Goal: Browse casually: Explore the website without a specific task or goal

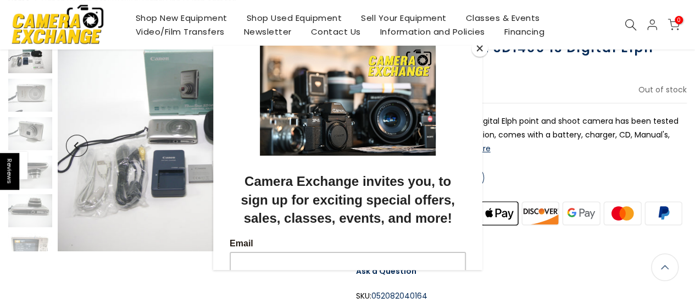
scroll to position [87, 0]
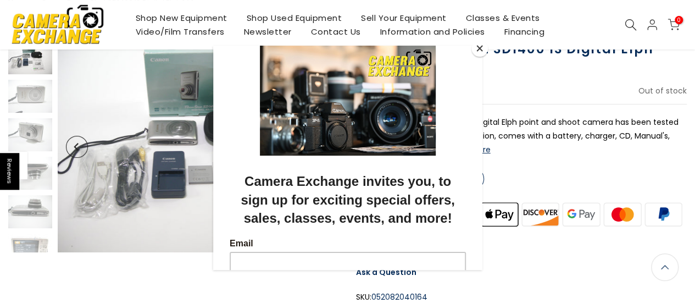
click at [179, 171] on div at bounding box center [347, 151] width 695 height 303
click at [185, 190] on div at bounding box center [347, 151] width 695 height 303
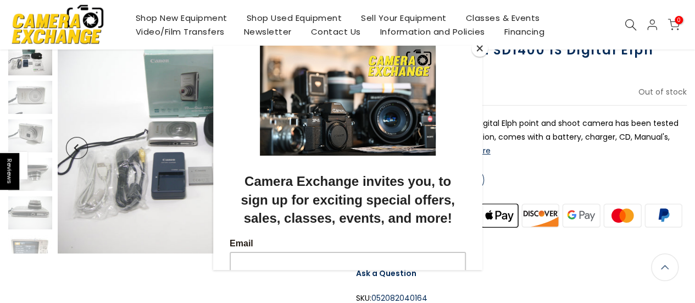
scroll to position [88, 0]
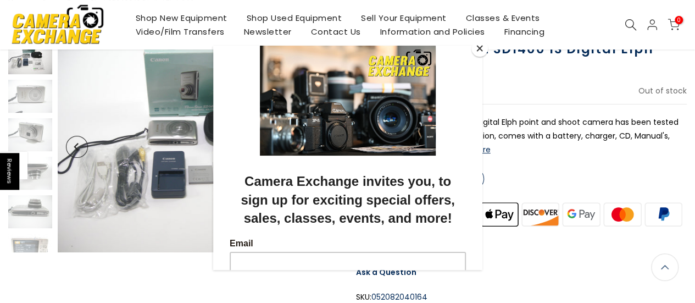
click at [197, 214] on div at bounding box center [347, 151] width 695 height 303
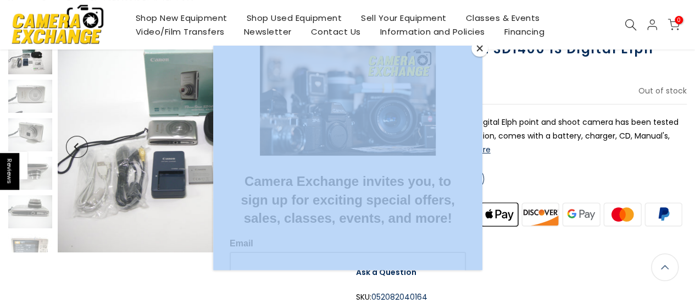
click at [197, 214] on div at bounding box center [347, 151] width 695 height 303
click at [478, 47] on button "Close" at bounding box center [480, 48] width 16 height 16
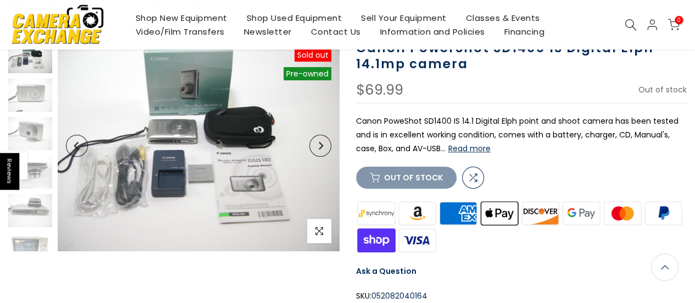
scroll to position [87, 0]
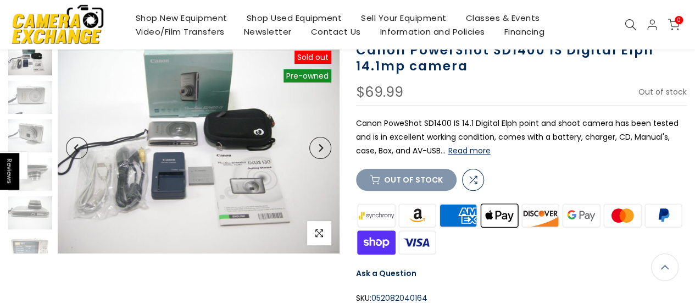
click at [320, 146] on icon "Next" at bounding box center [321, 148] width 8 height 8
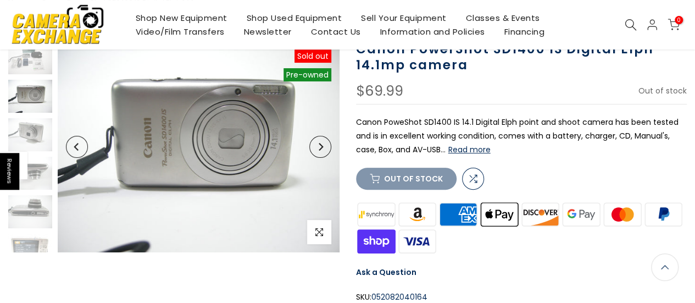
click at [320, 146] on icon "Next" at bounding box center [321, 147] width 8 height 8
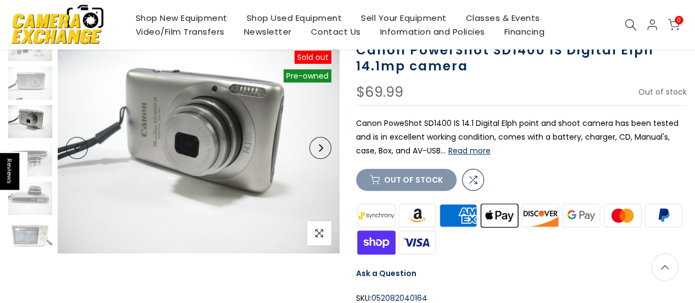
scroll to position [88, 0]
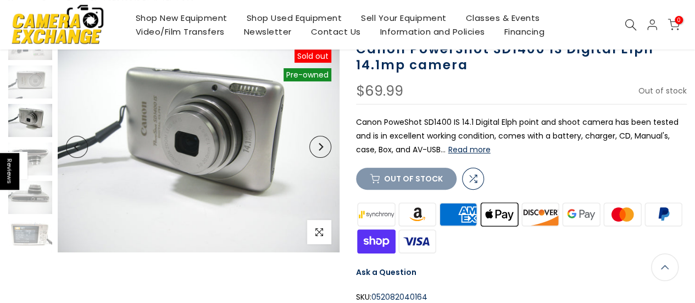
click at [320, 146] on icon "Next" at bounding box center [321, 147] width 8 height 8
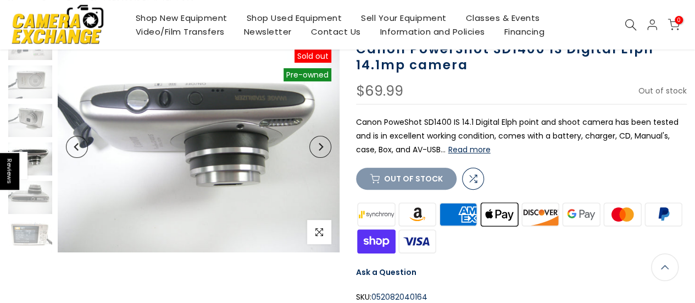
click at [320, 146] on icon "Next" at bounding box center [321, 147] width 8 height 8
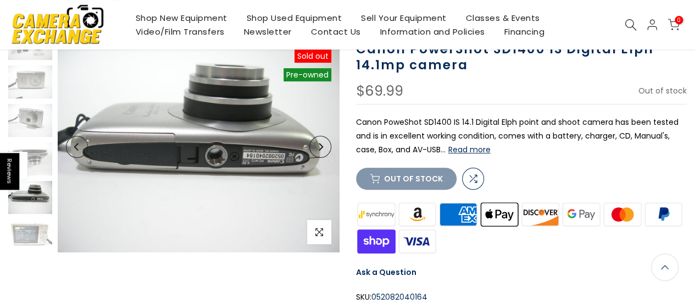
click at [320, 146] on icon "Next" at bounding box center [321, 147] width 8 height 8
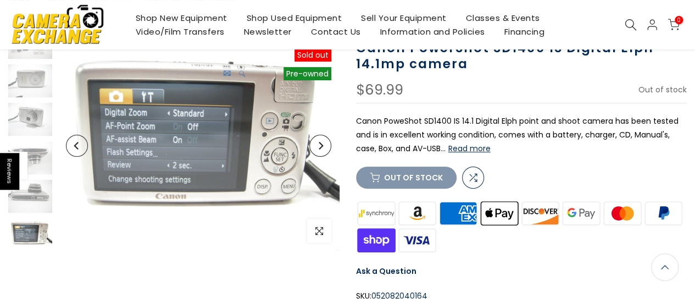
scroll to position [87, 0]
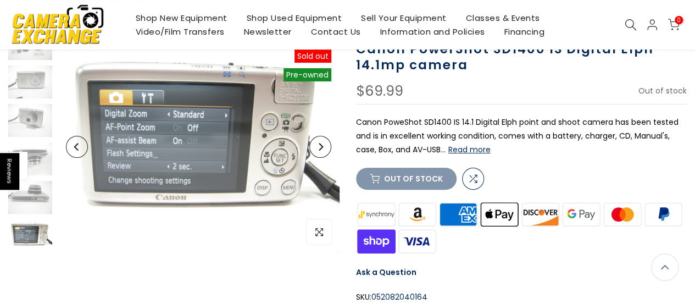
click at [320, 146] on icon "Next" at bounding box center [321, 147] width 8 height 8
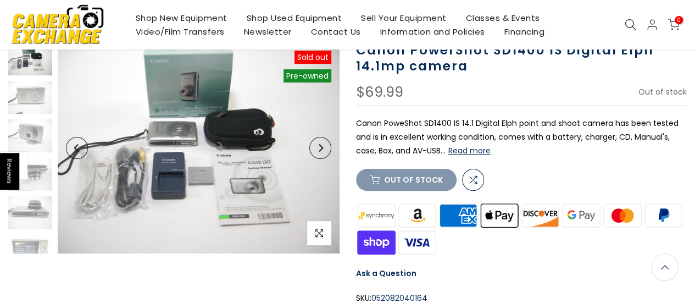
scroll to position [88, 0]
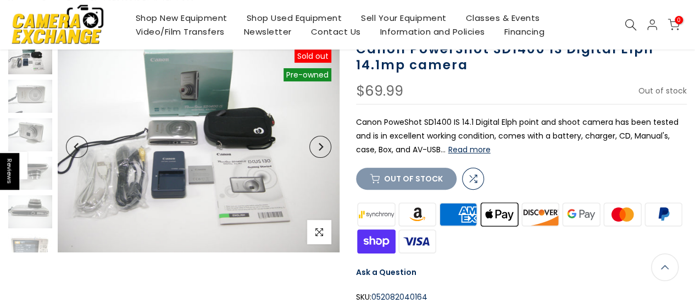
click at [320, 146] on icon "Next" at bounding box center [321, 147] width 8 height 8
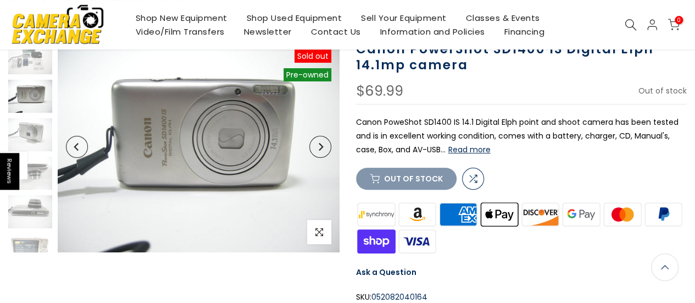
scroll to position [87, 0]
click at [320, 146] on icon "Next" at bounding box center [321, 147] width 8 height 8
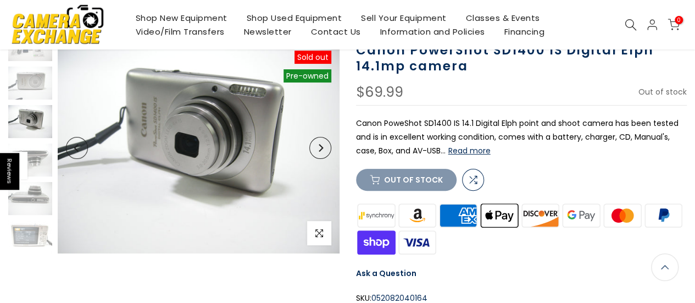
scroll to position [88, 0]
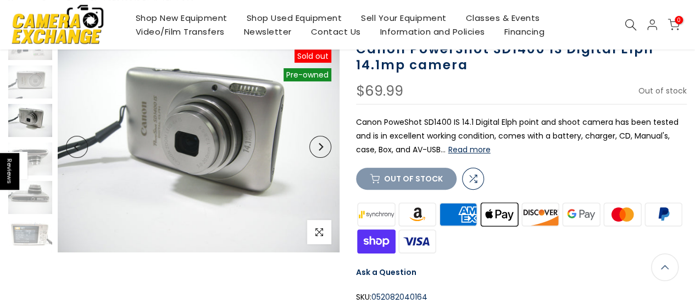
click at [320, 146] on icon "Next" at bounding box center [321, 147] width 8 height 8
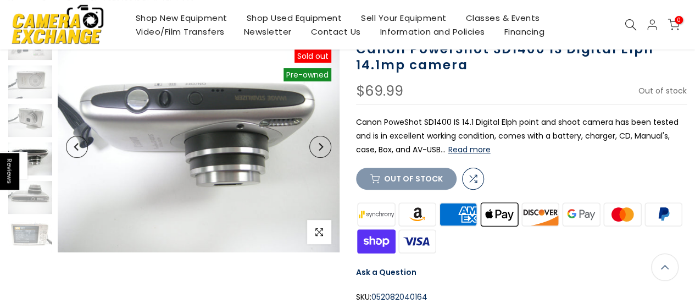
scroll to position [87, 0]
click at [320, 146] on icon "Next" at bounding box center [321, 147] width 8 height 8
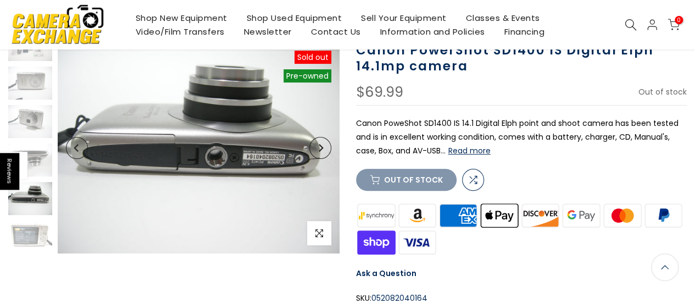
scroll to position [88, 0]
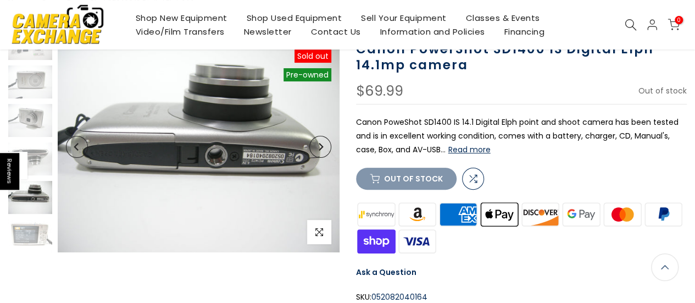
click at [320, 146] on icon "Next" at bounding box center [321, 147] width 8 height 8
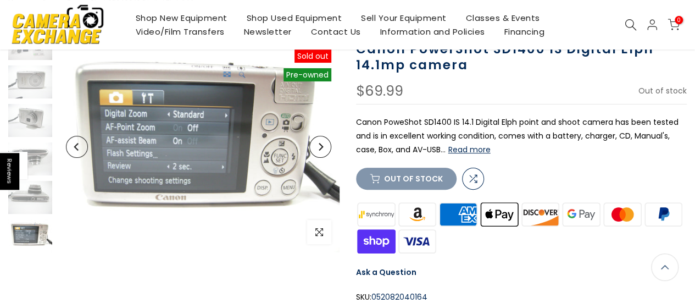
click at [320, 146] on icon "Next" at bounding box center [321, 147] width 8 height 8
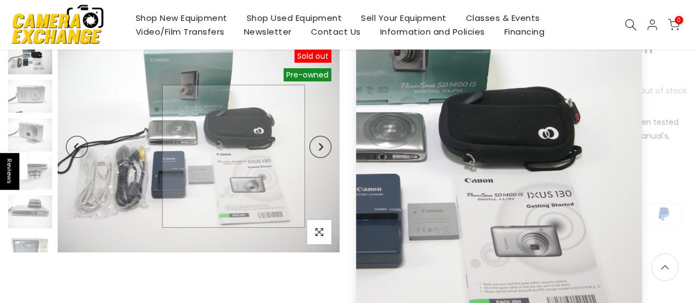
click at [234, 156] on img at bounding box center [199, 146] width 282 height 211
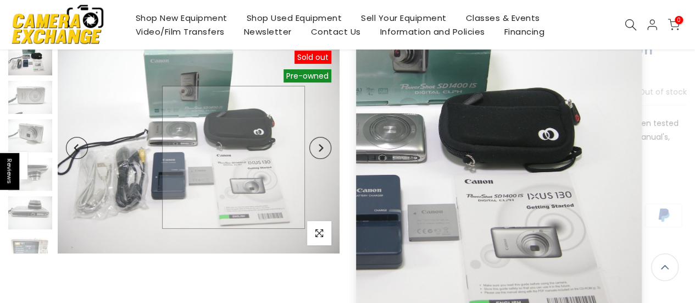
click at [234, 156] on img at bounding box center [199, 147] width 282 height 211
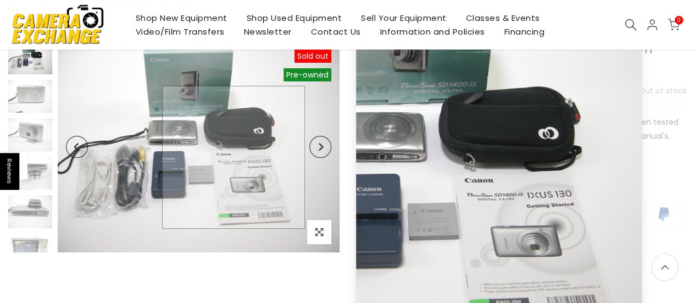
click at [234, 156] on img at bounding box center [199, 146] width 282 height 211
